Goal: Task Accomplishment & Management: Use online tool/utility

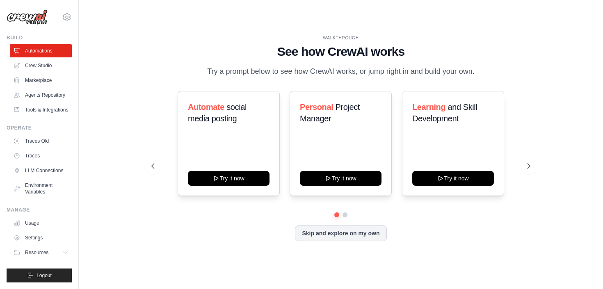
click at [342, 212] on div at bounding box center [340, 214] width 378 height 5
click at [342, 213] on div at bounding box center [340, 214] width 378 height 5
click at [530, 164] on icon at bounding box center [529, 166] width 8 height 8
click at [348, 237] on button "Skip and explore on my own" at bounding box center [340, 233] width 91 height 16
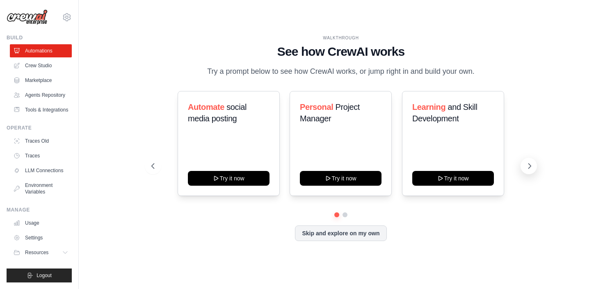
click at [526, 167] on icon at bounding box center [529, 166] width 8 height 8
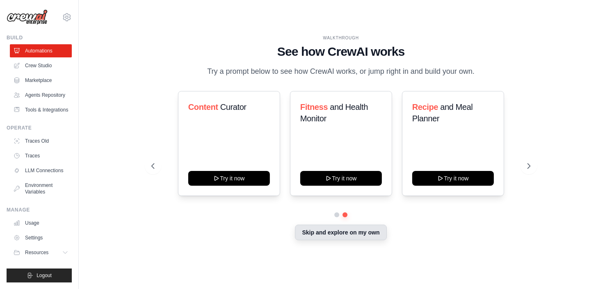
click at [340, 235] on button "Skip and explore on my own" at bounding box center [340, 233] width 91 height 16
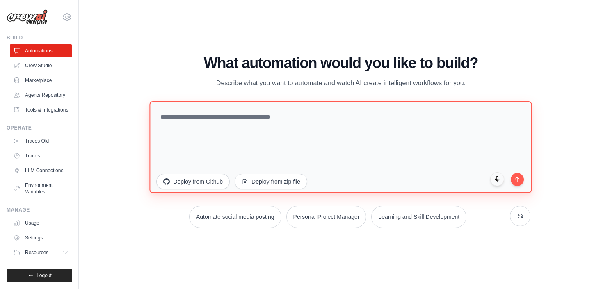
click at [190, 108] on textarea at bounding box center [341, 147] width 382 height 92
paste textarea "**********"
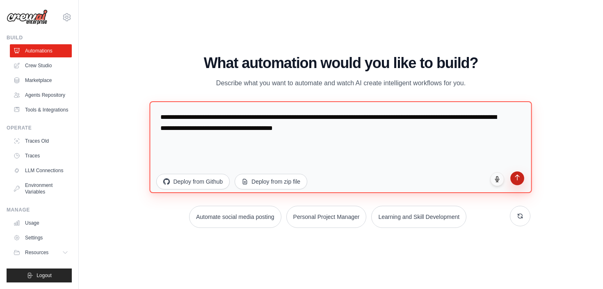
type textarea "**********"
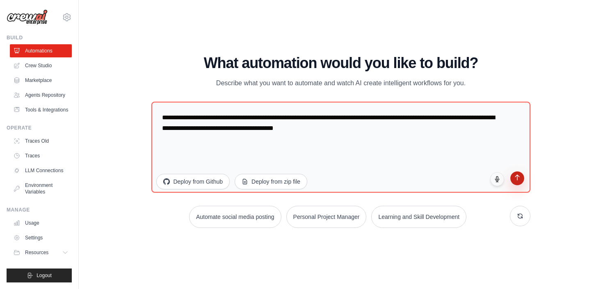
click at [517, 180] on icon "submit" at bounding box center [517, 177] width 4 height 5
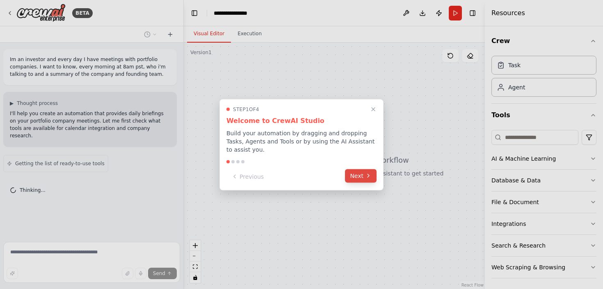
click at [370, 175] on icon at bounding box center [368, 176] width 7 height 7
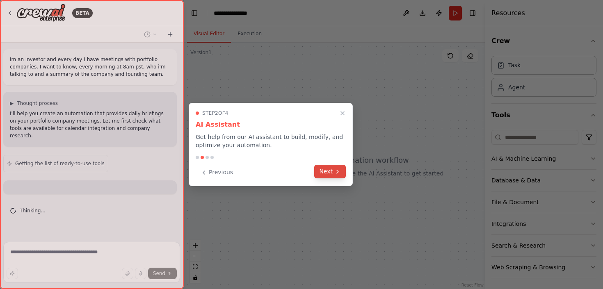
click at [332, 172] on button "Next" at bounding box center [330, 172] width 32 height 14
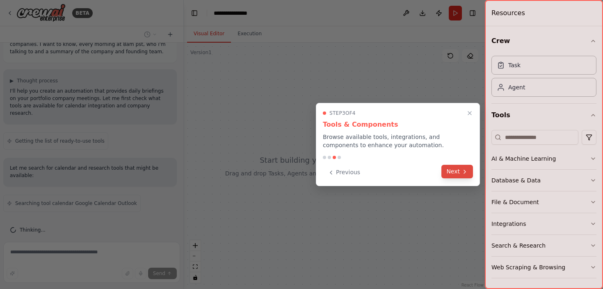
scroll to position [50, 0]
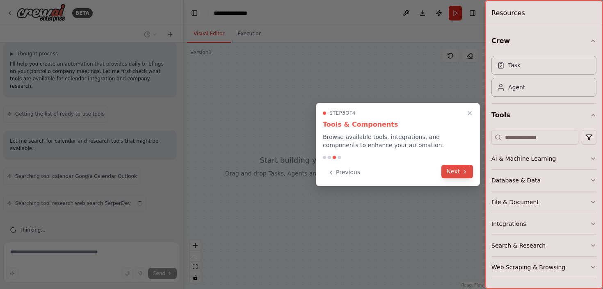
click at [464, 173] on icon at bounding box center [465, 171] width 2 height 3
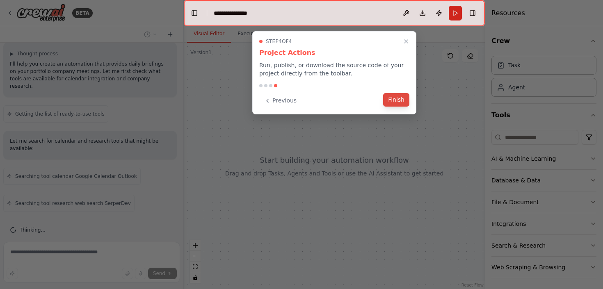
click at [396, 101] on button "Finish" at bounding box center [396, 100] width 26 height 14
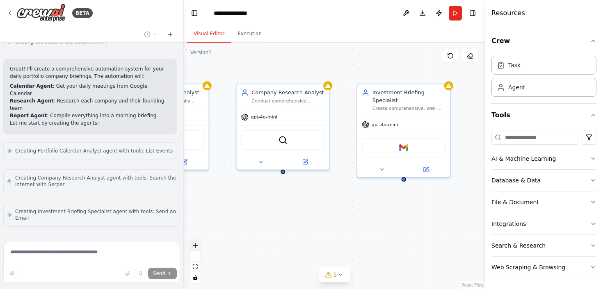
scroll to position [445, 0]
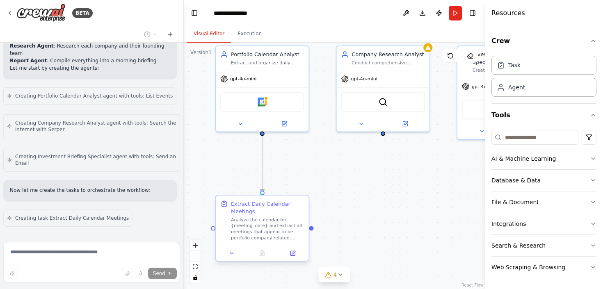
drag, startPoint x: 313, startPoint y: 259, endPoint x: 298, endPoint y: 212, distance: 49.9
click at [298, 212] on div ".deletable-edge-delete-btn { width: 20px; height: 20px; border: 0px solid #ffff…" at bounding box center [334, 166] width 301 height 246
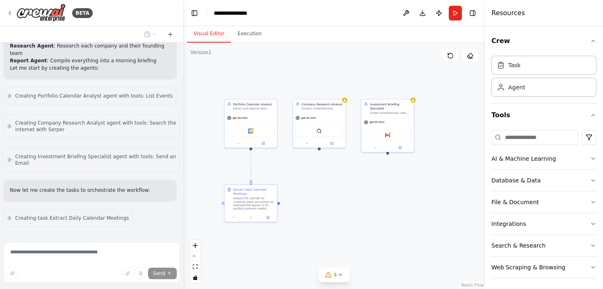
drag, startPoint x: 399, startPoint y: 178, endPoint x: 352, endPoint y: 198, distance: 51.2
click at [352, 198] on div ".deletable-edge-delete-btn { width: 20px; height: 20px; border: 0px solid #ffff…" at bounding box center [334, 166] width 301 height 246
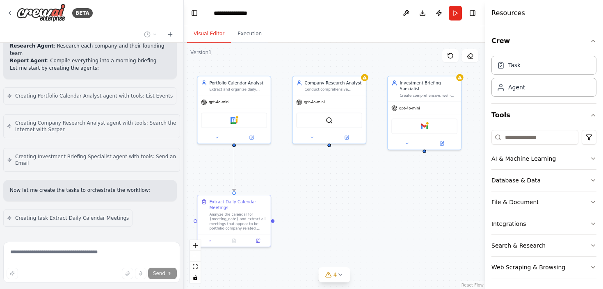
drag, startPoint x: 349, startPoint y: 196, endPoint x: 373, endPoint y: 215, distance: 30.7
click at [373, 213] on div ".deletable-edge-delete-btn { width: 20px; height: 20px; border: 0px solid #ffff…" at bounding box center [334, 166] width 301 height 246
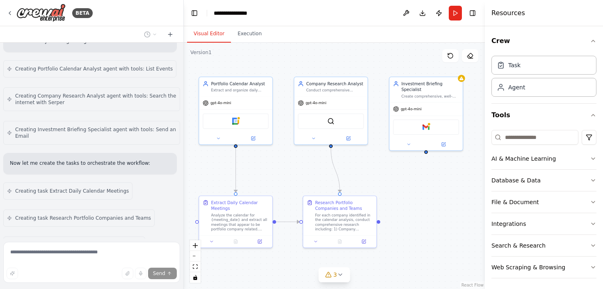
scroll to position [499, 0]
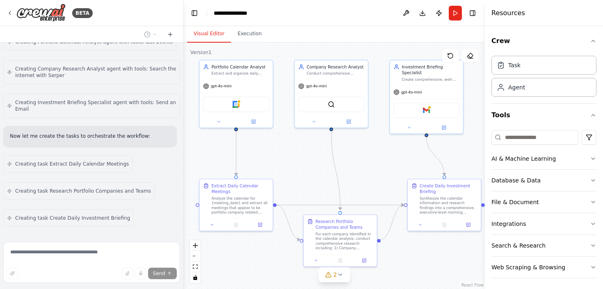
drag, startPoint x: 373, startPoint y: 215, endPoint x: 370, endPoint y: 198, distance: 17.1
click at [370, 198] on div ".deletable-edge-delete-btn { width: 20px; height: 20px; border: 0px solid #ffff…" at bounding box center [334, 166] width 301 height 246
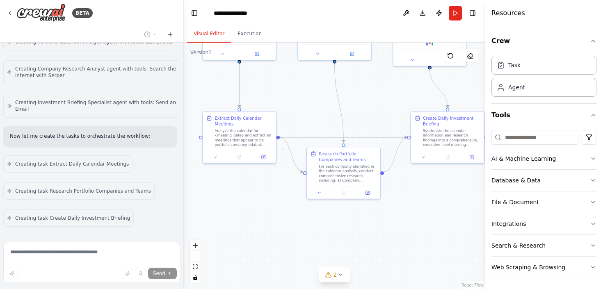
scroll to position [554, 0]
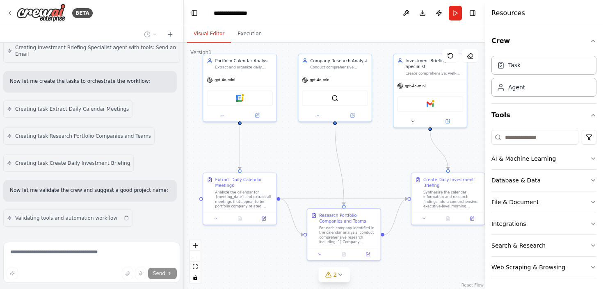
drag, startPoint x: 370, startPoint y: 198, endPoint x: 377, endPoint y: 192, distance: 9.6
click at [377, 192] on div ".deletable-edge-delete-btn { width: 20px; height: 20px; border: 0px solid #ffff…" at bounding box center [334, 166] width 301 height 246
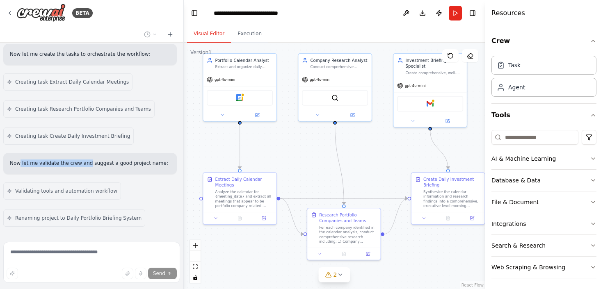
drag, startPoint x: 25, startPoint y: 141, endPoint x: 87, endPoint y: 142, distance: 61.9
click at [87, 159] on p "Now let me validate the crew and suggest a good project name:" at bounding box center [90, 162] width 160 height 7
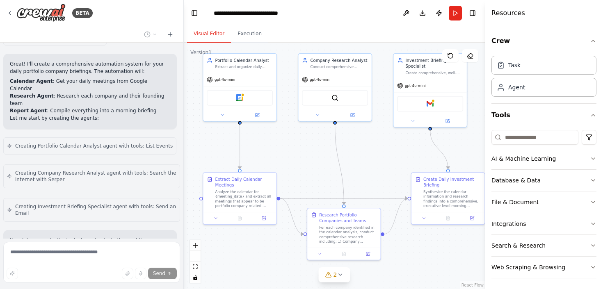
scroll to position [302, 0]
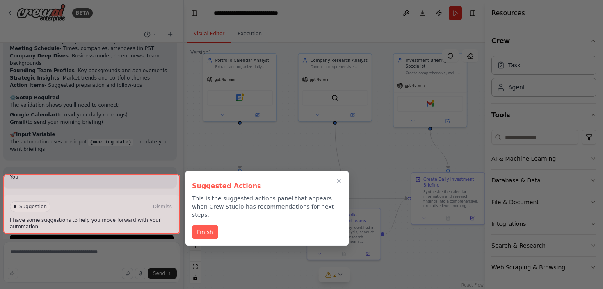
click at [206, 197] on p "This is the suggested actions panel that appears when Crew Studio has recommend…" at bounding box center [267, 206] width 150 height 25
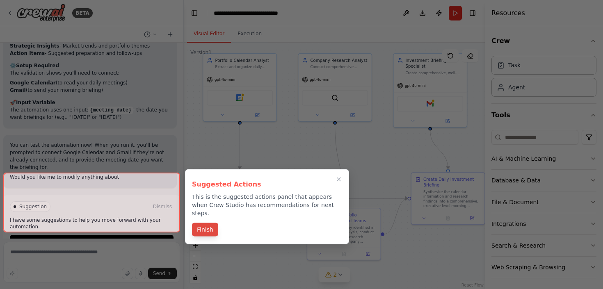
click at [209, 223] on button "Finish" at bounding box center [205, 230] width 26 height 14
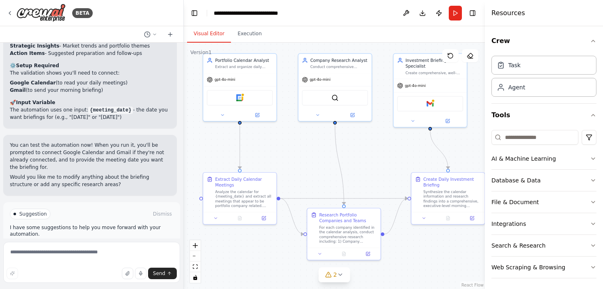
scroll to position [925, 0]
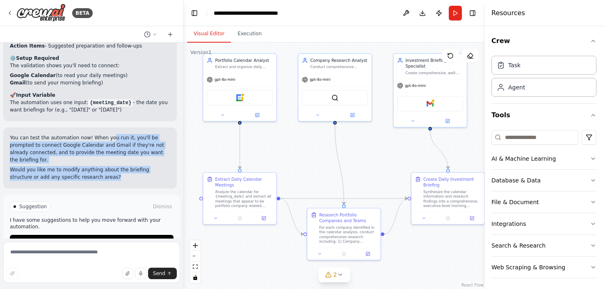
drag, startPoint x: 109, startPoint y: 113, endPoint x: 134, endPoint y: 154, distance: 48.2
click at [134, 154] on div "You can test the automation now! When you run it, you'll be prompted to connect…" at bounding box center [90, 157] width 160 height 47
click at [110, 235] on button "Run Automation" at bounding box center [92, 241] width 164 height 13
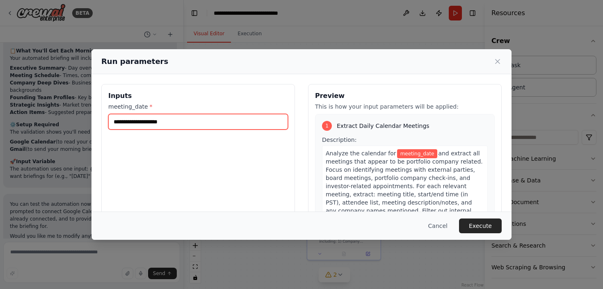
click at [182, 121] on input "meeting_date *" at bounding box center [198, 122] width 180 height 16
type input "*"
type input "**********"
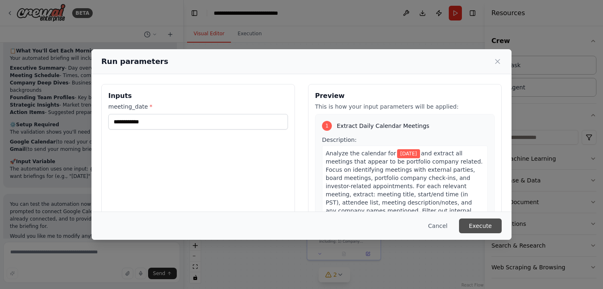
click at [477, 228] on button "Execute" at bounding box center [480, 226] width 43 height 15
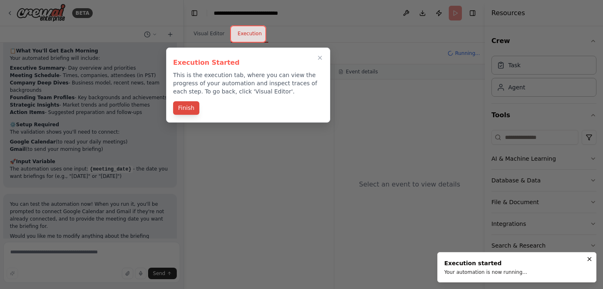
click at [184, 108] on button "Finish" at bounding box center [186, 108] width 26 height 14
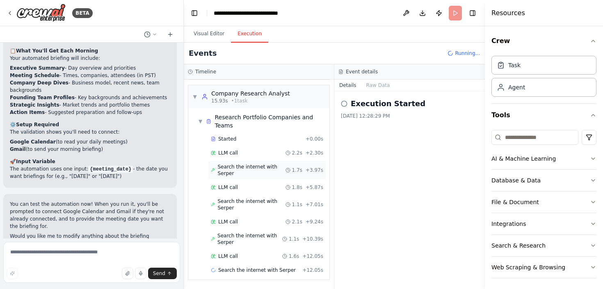
scroll to position [116, 0]
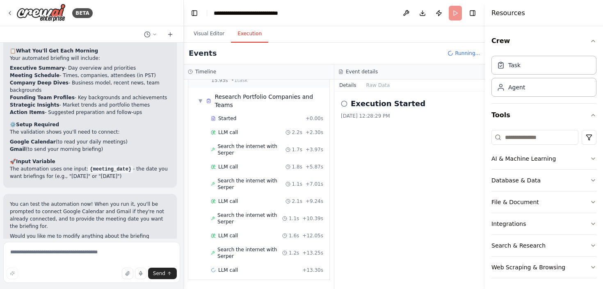
drag, startPoint x: 82, startPoint y: 118, endPoint x: 134, endPoint y: 119, distance: 51.7
click at [134, 138] on li "Google Calendar (to read your daily meetings)" at bounding box center [90, 141] width 160 height 7
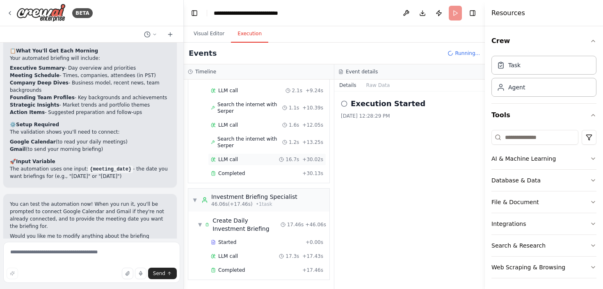
scroll to position [925, 0]
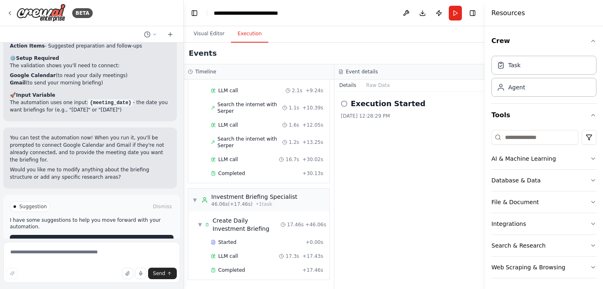
click at [67, 239] on icon at bounding box center [65, 241] width 5 height 5
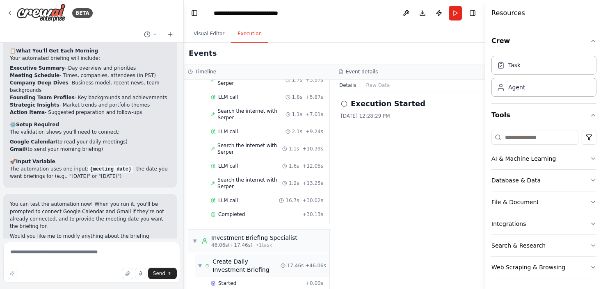
scroll to position [227, 0]
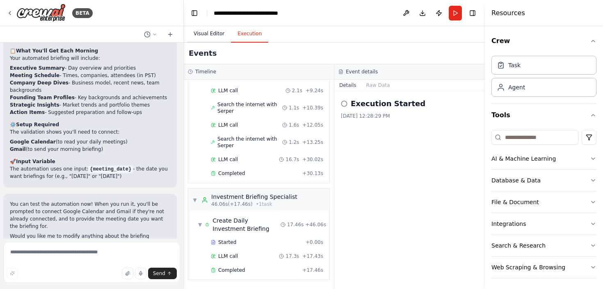
click at [207, 31] on button "Visual Editor" at bounding box center [209, 33] width 44 height 17
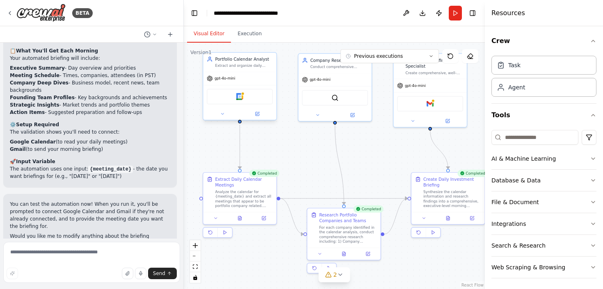
click at [244, 100] on div "Google Calendar" at bounding box center [240, 97] width 66 height 16
click at [239, 100] on div "Google Calendar" at bounding box center [240, 97] width 66 height 16
click at [337, 273] on icon at bounding box center [340, 274] width 7 height 7
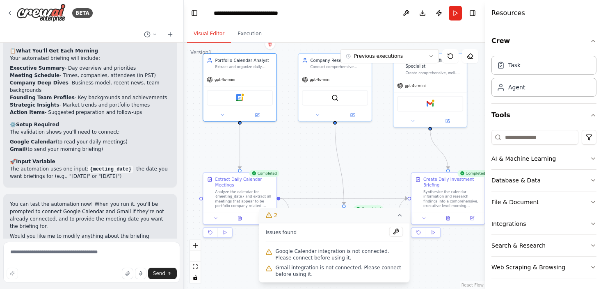
click at [320, 255] on span "Google Calendar integration is not connected. Please connect before using it." at bounding box center [339, 254] width 128 height 13
click at [280, 255] on span "Google Calendar integration is not connected. Please connect before using it." at bounding box center [339, 254] width 128 height 13
click at [292, 282] on div "Issues found Google Calendar integration is not connected. Please connect befor…" at bounding box center [334, 252] width 150 height 59
click at [400, 215] on icon at bounding box center [399, 215] width 7 height 7
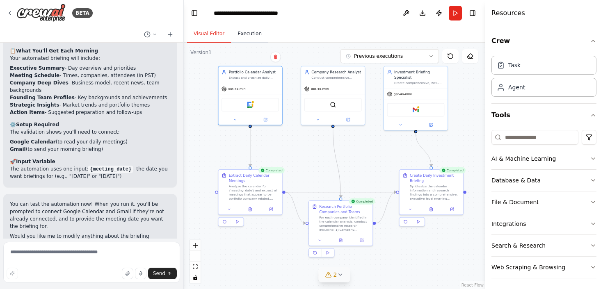
click at [252, 34] on button "Execution" at bounding box center [249, 33] width 37 height 17
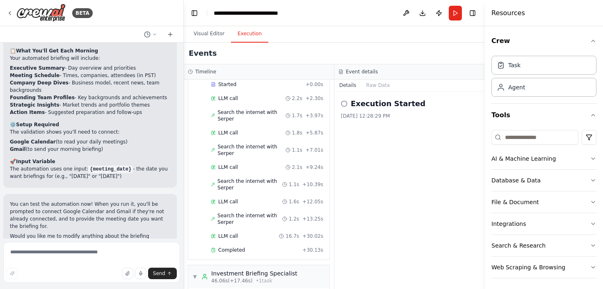
scroll to position [0, 0]
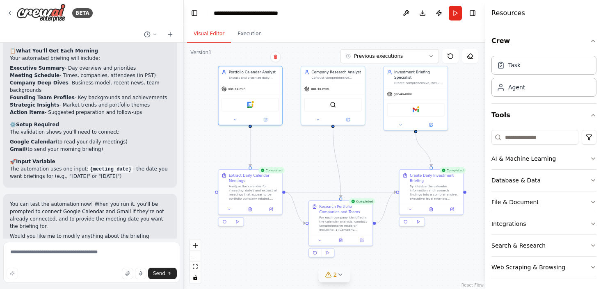
click at [210, 35] on button "Visual Editor" at bounding box center [209, 33] width 44 height 17
click at [86, 244] on textarea at bounding box center [91, 262] width 177 height 41
type textarea "**********"
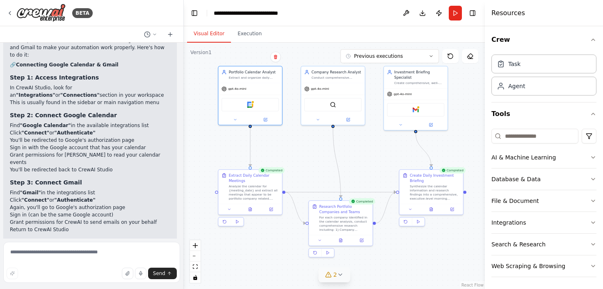
scroll to position [2, 0]
click at [592, 221] on icon "button" at bounding box center [593, 222] width 7 height 7
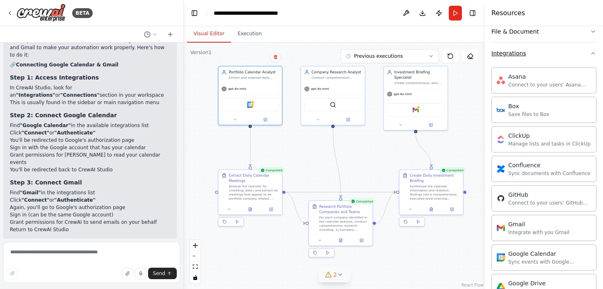
scroll to position [259, 0]
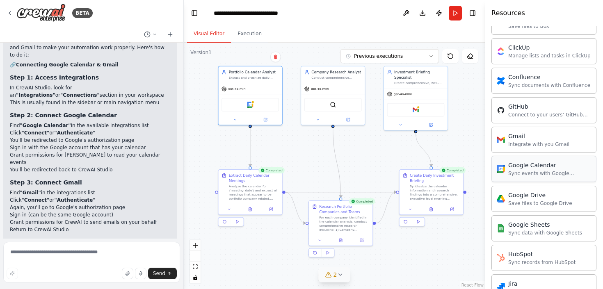
click at [578, 168] on div "Google Calendar" at bounding box center [549, 165] width 83 height 8
click at [526, 173] on div "Sync events with Google Calendar" at bounding box center [549, 173] width 83 height 7
click at [526, 171] on div "Sync events with Google Calendar" at bounding box center [549, 173] width 83 height 7
click at [259, 109] on div "Google Calendar" at bounding box center [249, 104] width 57 height 14
click at [246, 102] on div "Google Calendar" at bounding box center [249, 104] width 57 height 14
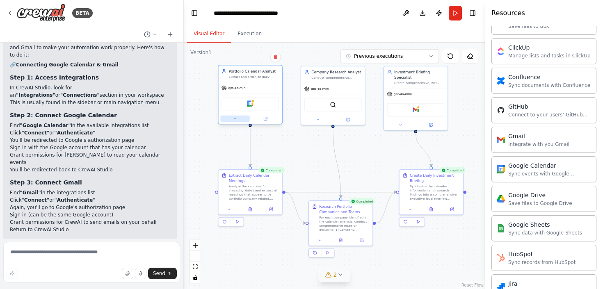
click at [237, 116] on button at bounding box center [234, 119] width 29 height 6
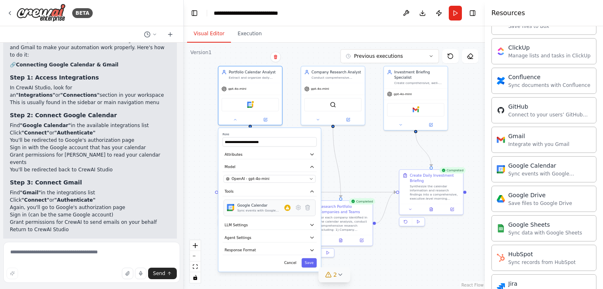
click at [271, 210] on div "Sync events with Google Calendar" at bounding box center [260, 211] width 47 height 4
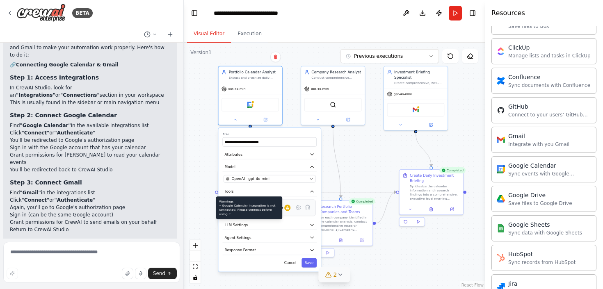
click at [290, 208] on div at bounding box center [287, 208] width 6 height 6
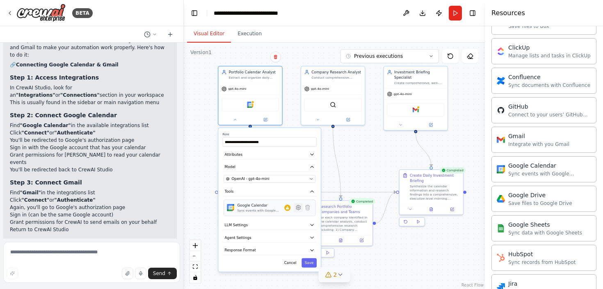
click at [298, 210] on icon at bounding box center [298, 208] width 6 height 6
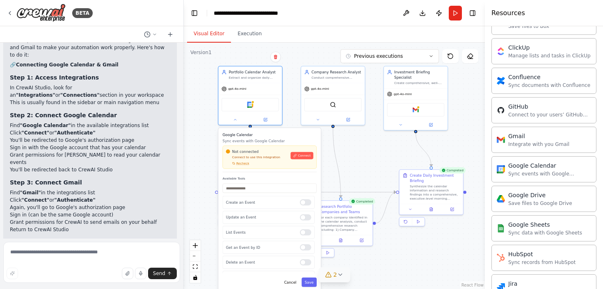
click at [263, 155] on p "Connect to use this integration" at bounding box center [256, 157] width 61 height 4
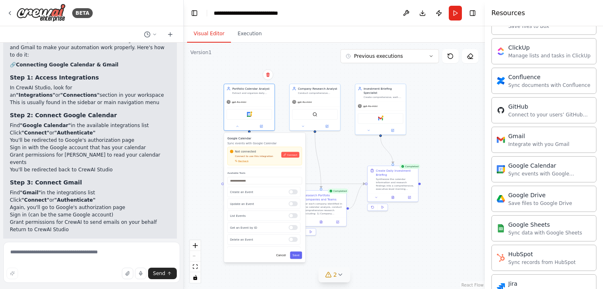
click at [334, 279] on button "2" at bounding box center [335, 274] width 32 height 15
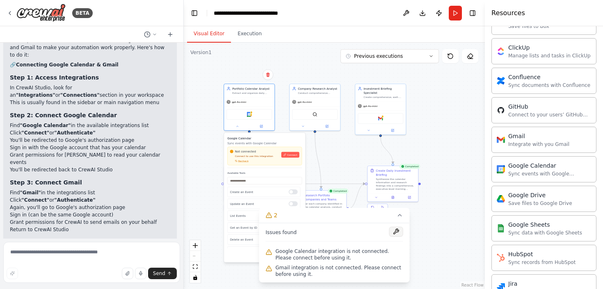
click at [399, 233] on button at bounding box center [396, 232] width 14 height 10
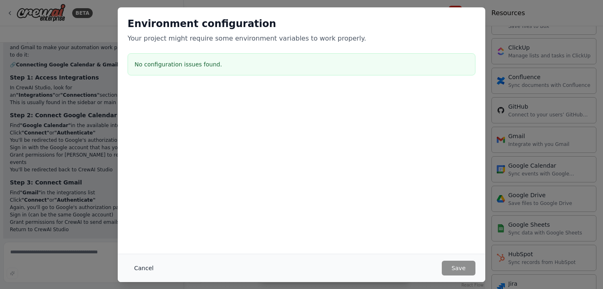
click at [143, 262] on button "Cancel" at bounding box center [144, 268] width 32 height 15
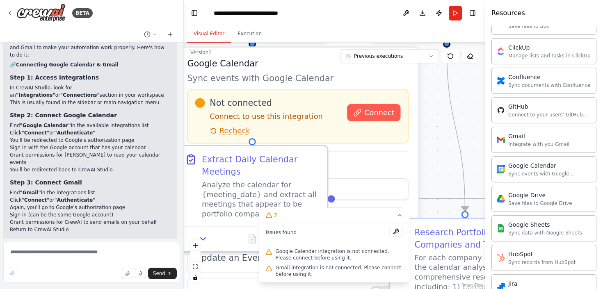
click at [242, 106] on span "Not connected" at bounding box center [240, 103] width 62 height 12
click at [352, 114] on button "Connect" at bounding box center [373, 112] width 53 height 17
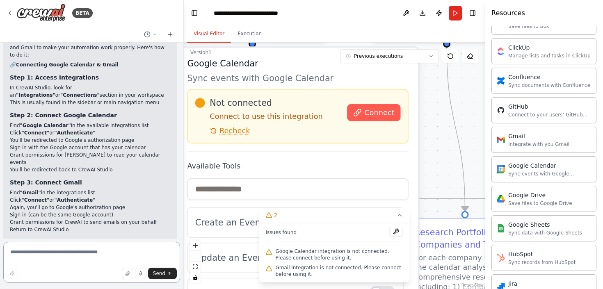
click at [53, 248] on textarea at bounding box center [91, 262] width 177 height 41
type textarea "**********"
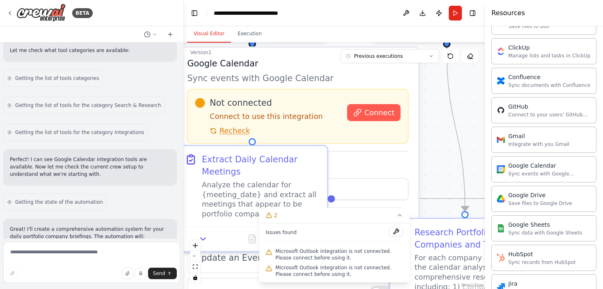
scroll to position [1997, 0]
